Goal: Check status: Check status

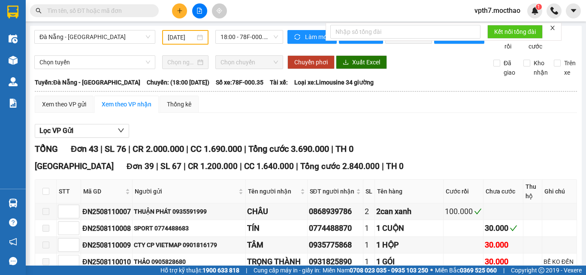
drag, startPoint x: 0, startPoint y: 0, endPoint x: 367, endPoint y: 9, distance: 366.7
click at [367, 9] on div "Kết quả tìm kiếm ( 0 ) Bộ lọc No Data vpth7.mocthao 1" at bounding box center [293, 10] width 586 height 21
click at [180, 41] on input "11/08/2025" at bounding box center [181, 37] width 27 height 9
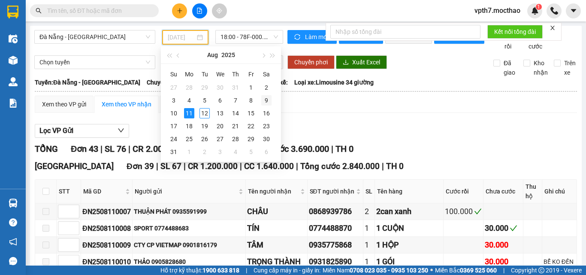
click at [267, 103] on div "9" at bounding box center [266, 100] width 10 height 10
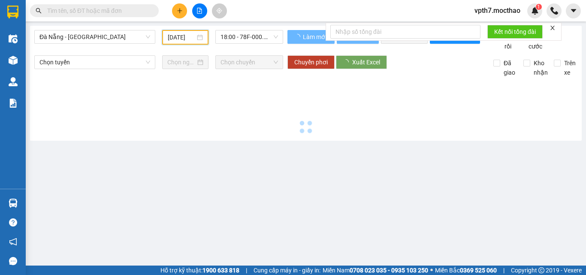
type input "09/08/2025"
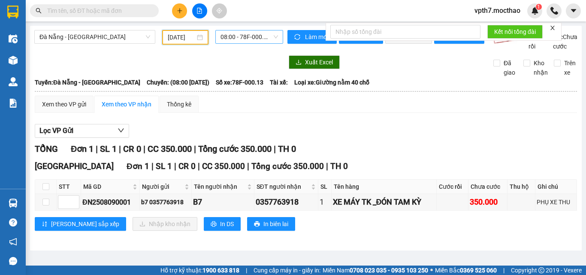
click at [233, 36] on span "08:00 - 78F-000.13" at bounding box center [250, 36] width 58 height 13
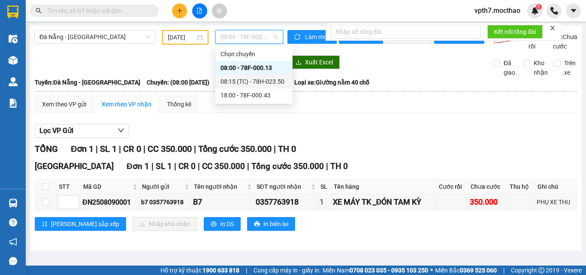
click at [244, 81] on div "08:15 (TC) - 78H-023.50" at bounding box center [254, 81] width 67 height 9
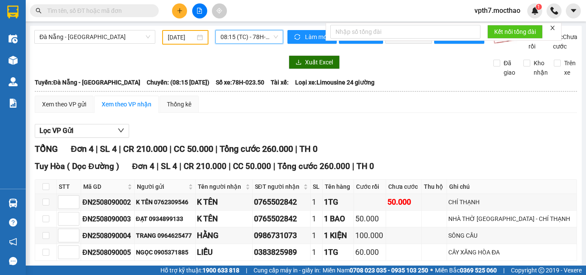
click at [254, 38] on span "08:15 (TC) - 78H-023.50" at bounding box center [250, 36] width 58 height 13
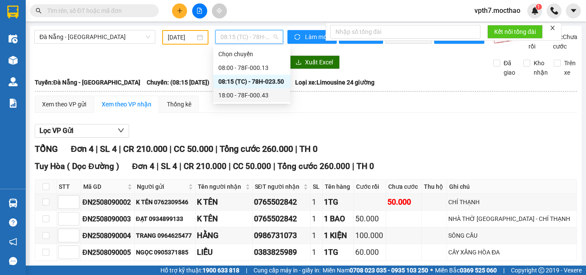
click at [258, 96] on div "18:00 - 78F-000.43" at bounding box center [251, 95] width 67 height 9
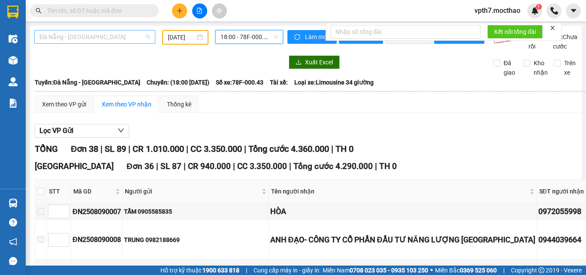
click at [101, 37] on span "Đà Nẵng - Tuy Hoà" at bounding box center [94, 36] width 111 height 13
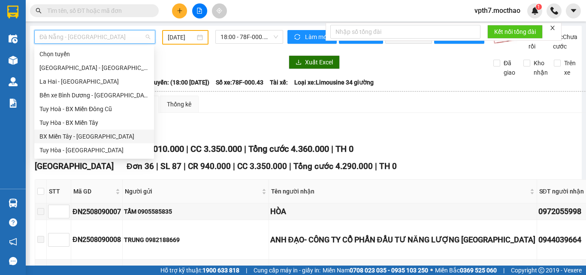
click at [85, 133] on div "BX Miền Tây - [GEOGRAPHIC_DATA]" at bounding box center [93, 136] width 109 height 9
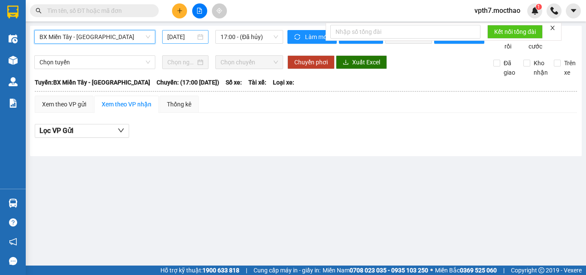
click at [193, 35] on input "12/08/2025" at bounding box center [181, 36] width 28 height 9
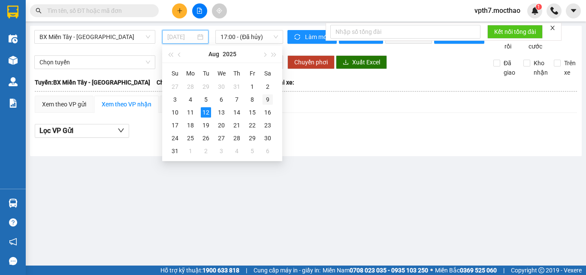
click at [266, 102] on div "9" at bounding box center [268, 99] width 10 height 10
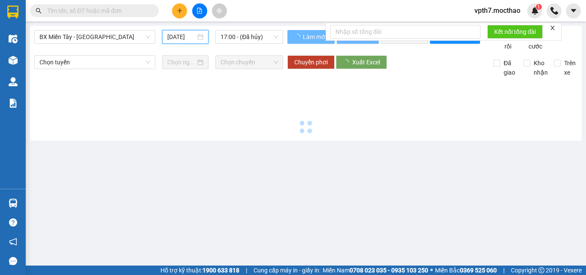
type input "09/08/2025"
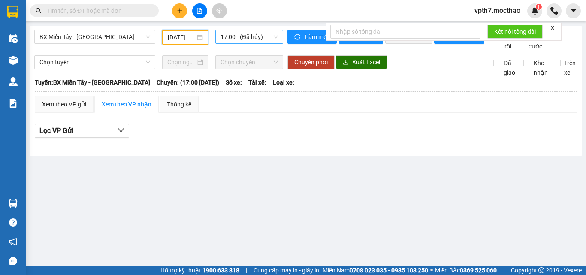
click at [236, 36] on span "17:00 - (Đã hủy)" at bounding box center [250, 36] width 58 height 13
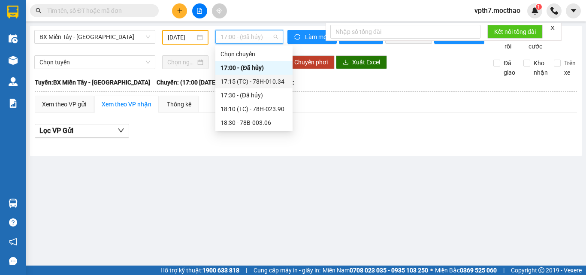
click at [254, 82] on div "17:15 (TC) - 78H-010.34" at bounding box center [254, 81] width 67 height 9
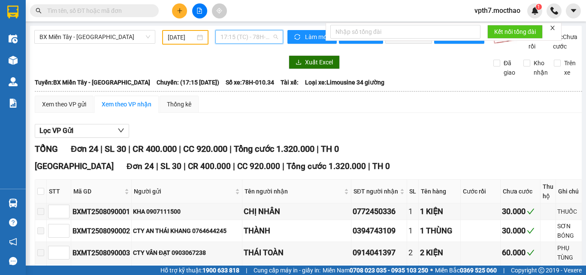
click at [257, 35] on span "17:15 (TC) - 78H-010.34" at bounding box center [250, 36] width 58 height 13
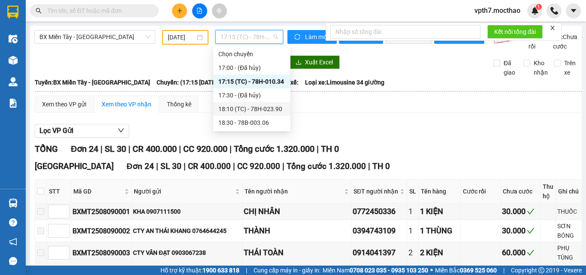
click at [264, 112] on div "18:10 (TC) - 78H-023.90" at bounding box center [251, 108] width 67 height 9
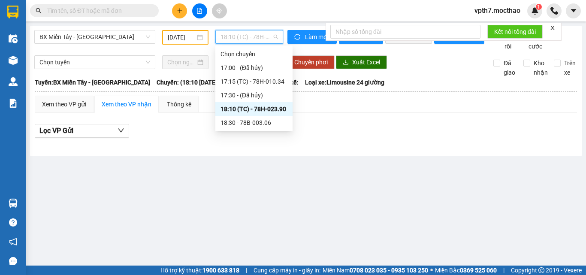
drag, startPoint x: 250, startPoint y: 43, endPoint x: 251, endPoint y: 69, distance: 25.8
click at [249, 45] on div "BX Miền Tây - Tuy Hòa 09/08/2025 18:10 (TC) - 78H-023.90" at bounding box center [158, 40] width 249 height 21
click at [258, 123] on div "18:30 - 78B-003.06" at bounding box center [254, 122] width 67 height 9
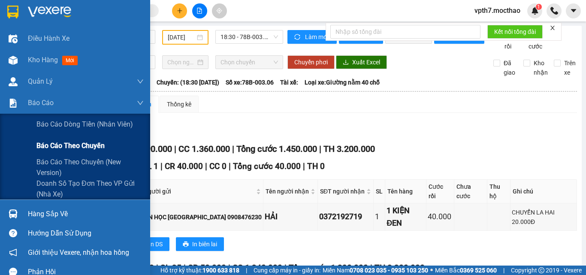
click at [53, 147] on span "Báo cáo theo chuyến" at bounding box center [70, 145] width 68 height 11
